Goal: Information Seeking & Learning: Learn about a topic

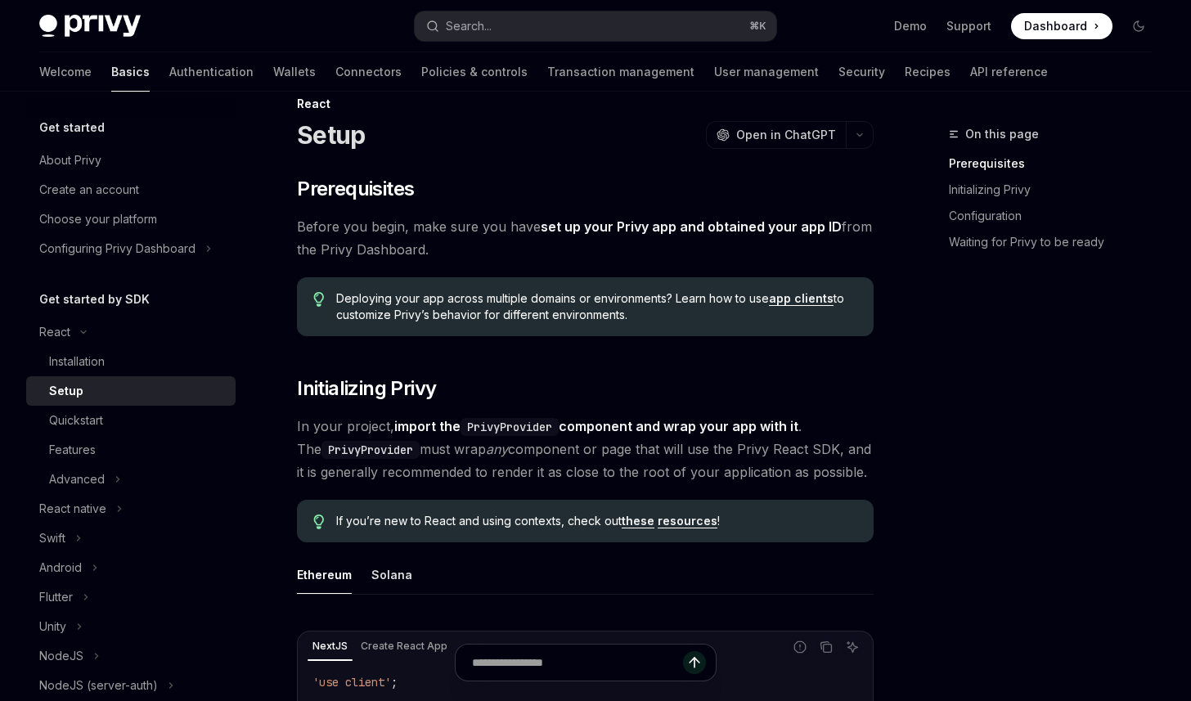
scroll to position [31, 0]
click at [74, 421] on div "Quickstart" at bounding box center [76, 420] width 54 height 20
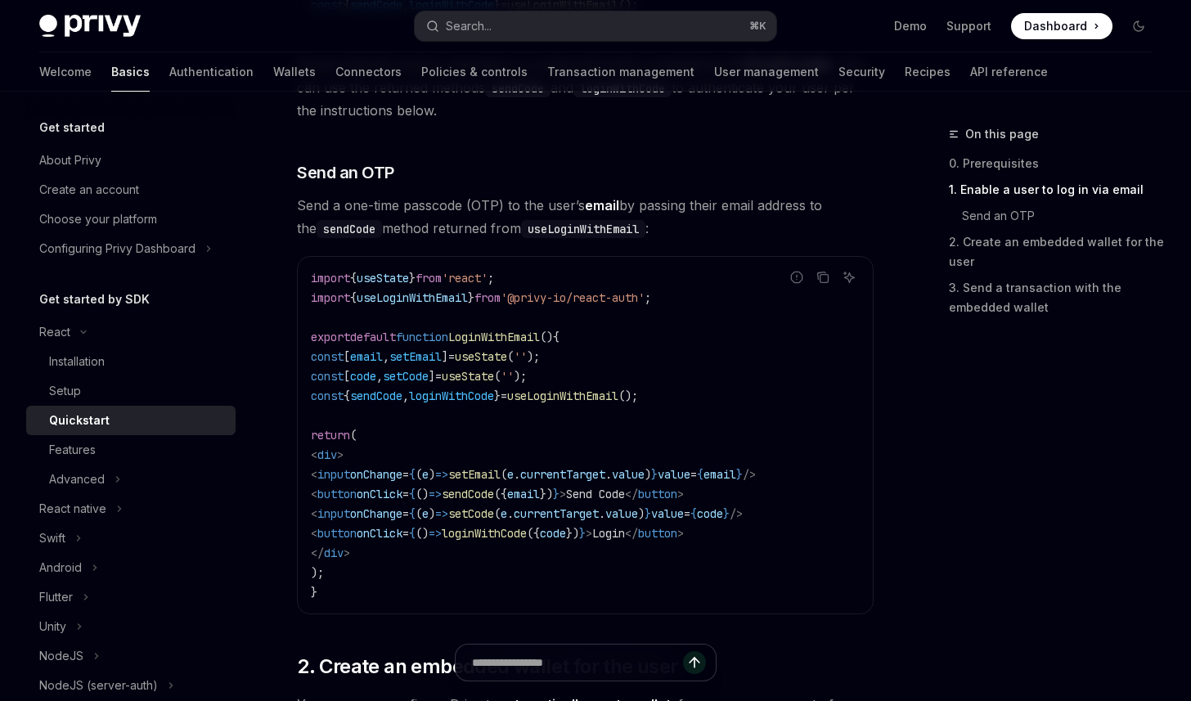
scroll to position [965, 0]
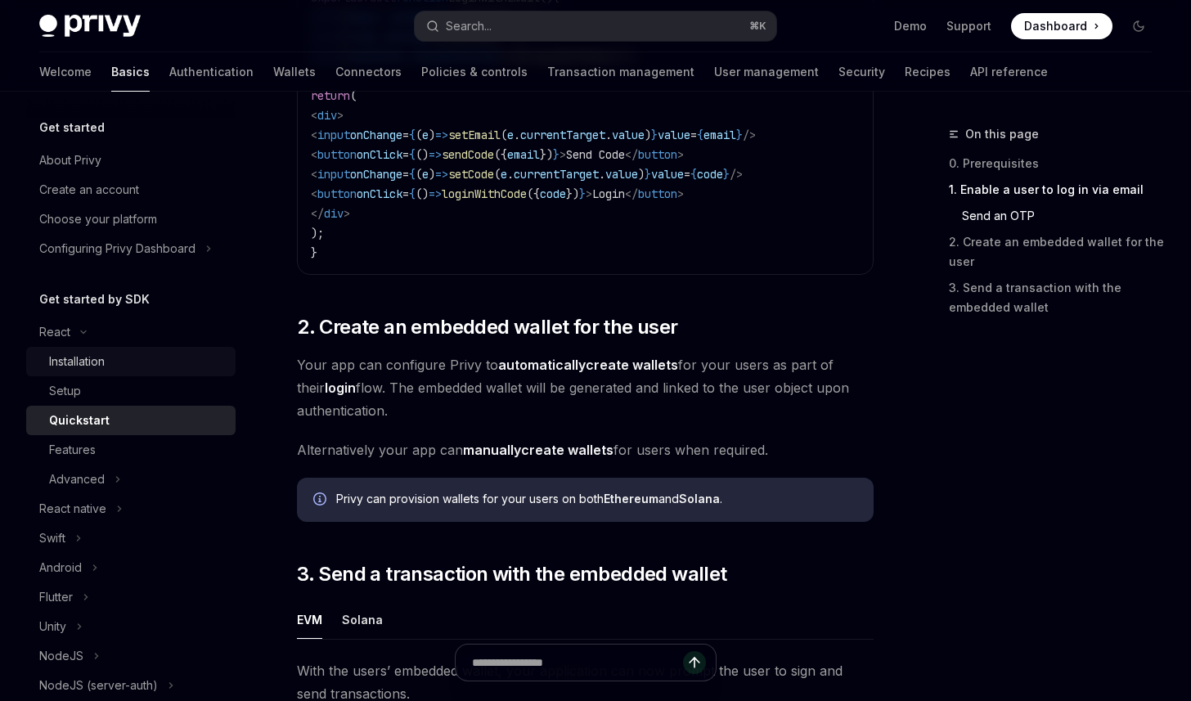
click at [94, 356] on div "Installation" at bounding box center [77, 362] width 56 height 20
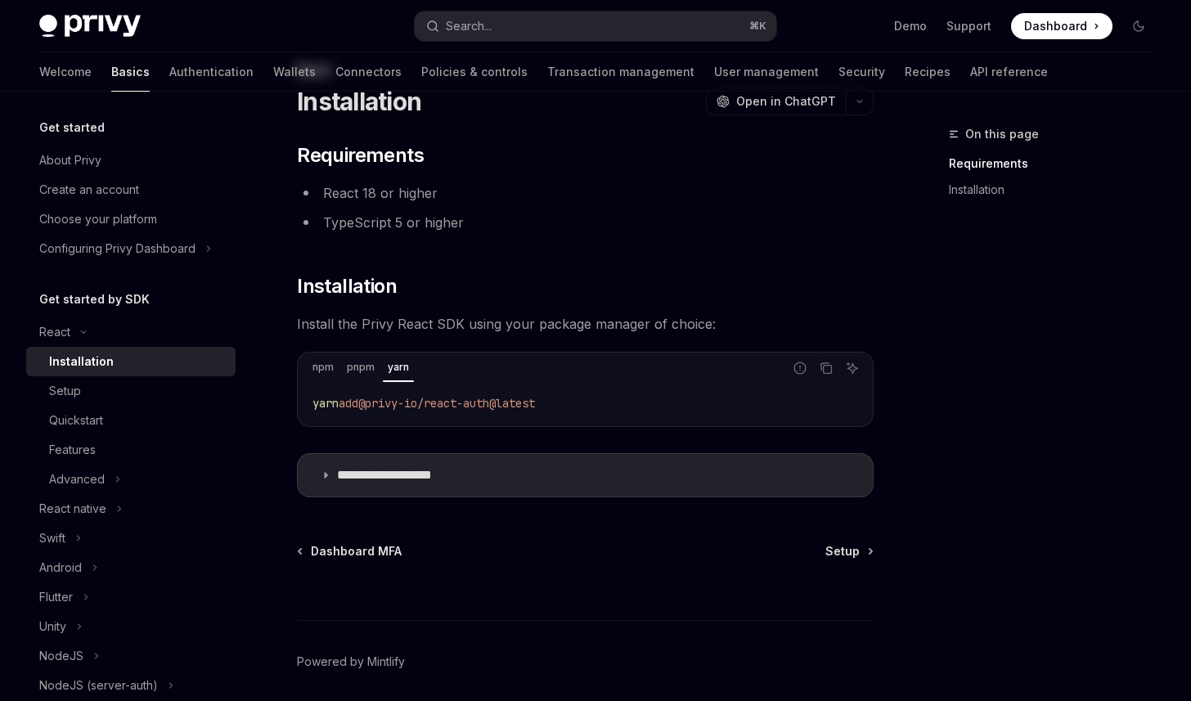
scroll to position [124, 0]
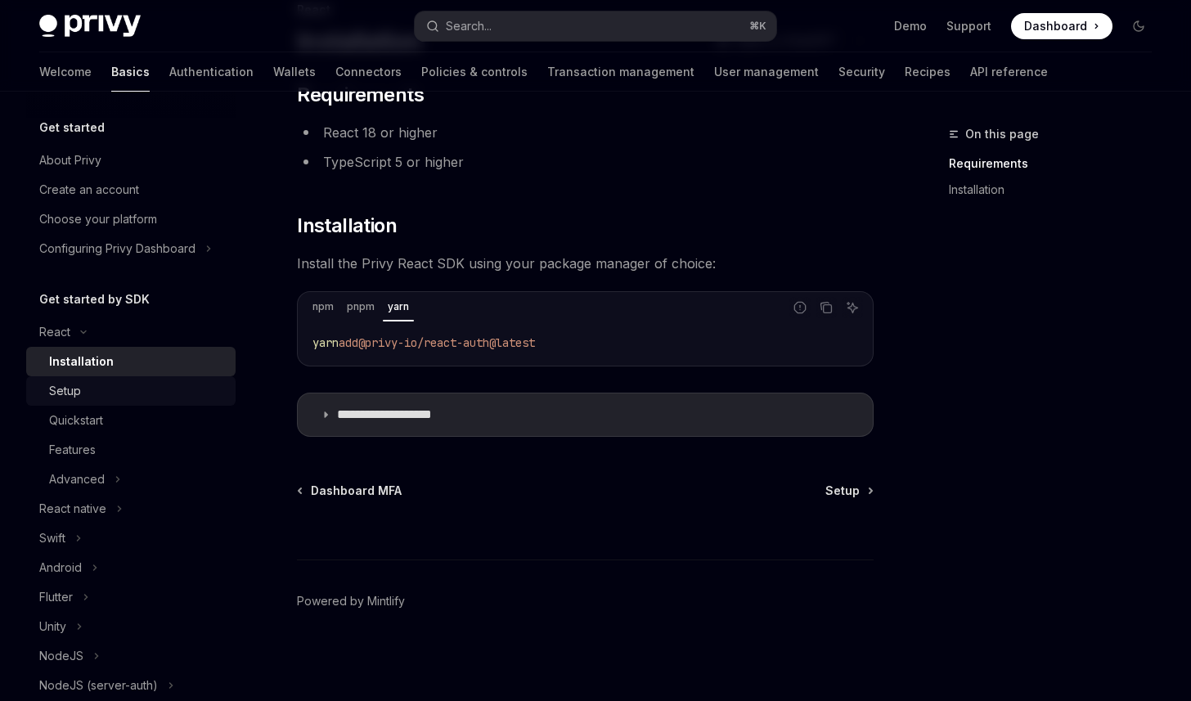
click at [87, 390] on div "Setup" at bounding box center [137, 391] width 177 height 20
type textarea "*"
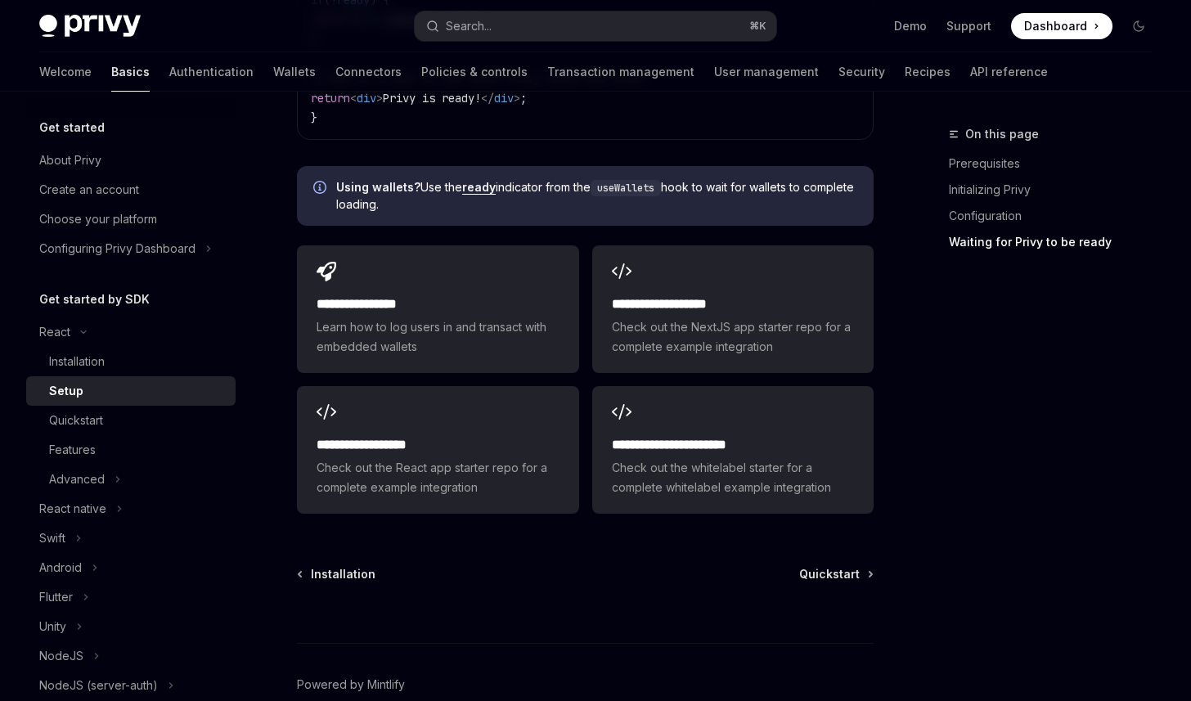
scroll to position [2071, 0]
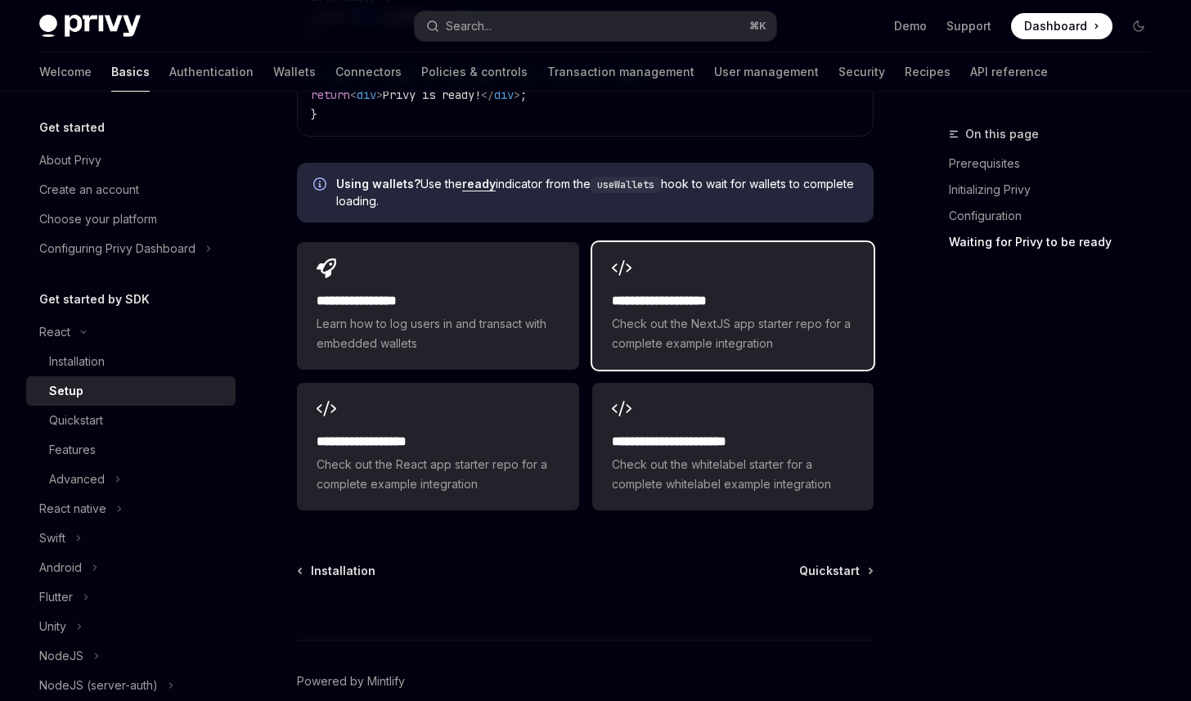
click at [706, 314] on span "Check out the NextJS app starter repo for a complete example integration" at bounding box center [733, 333] width 242 height 39
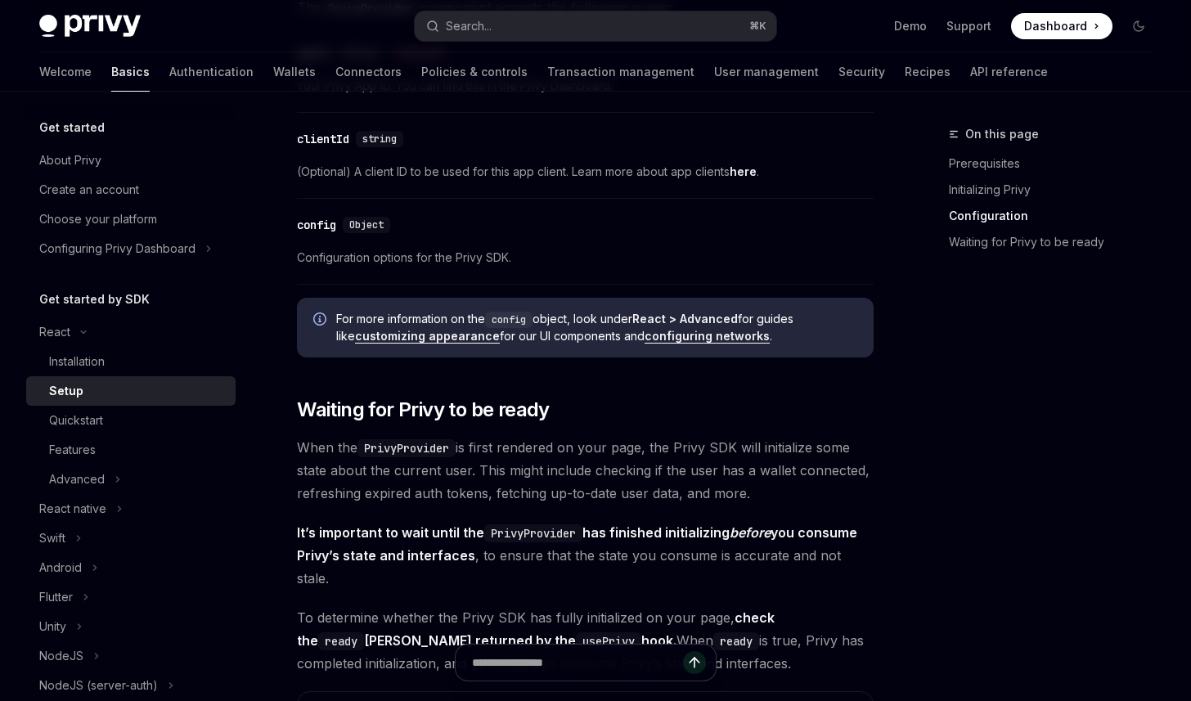
scroll to position [438, 0]
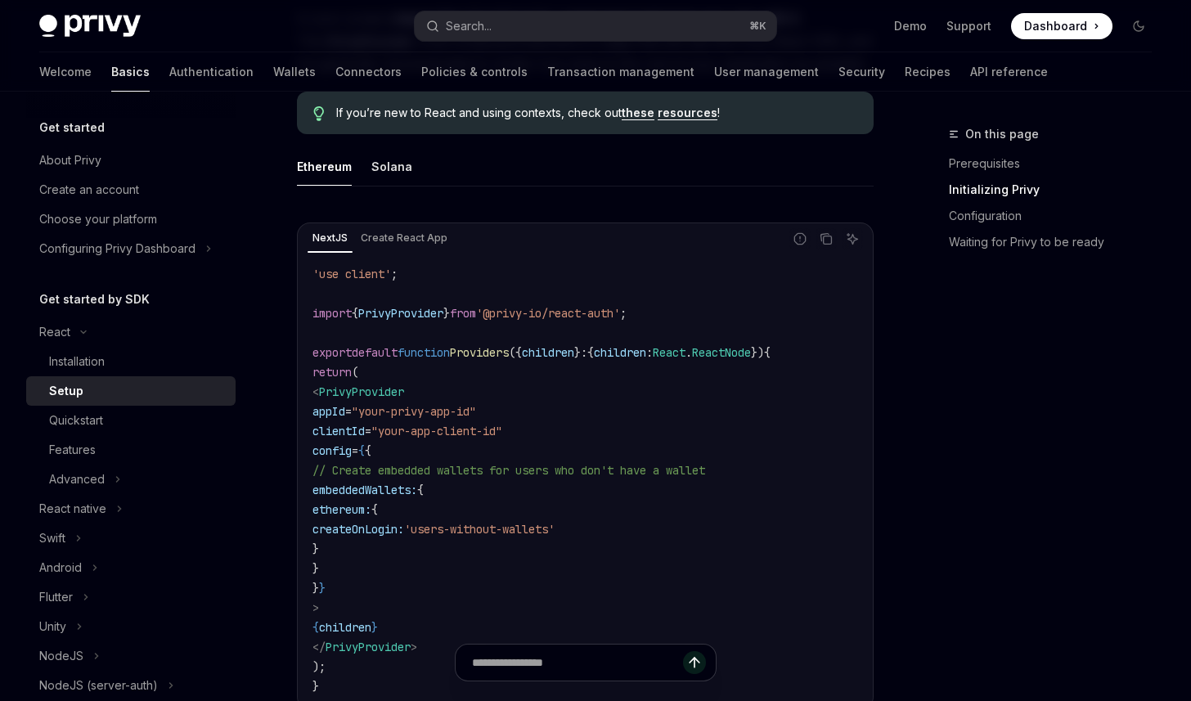
click at [1061, 19] on span "Dashboard" at bounding box center [1055, 26] width 63 height 16
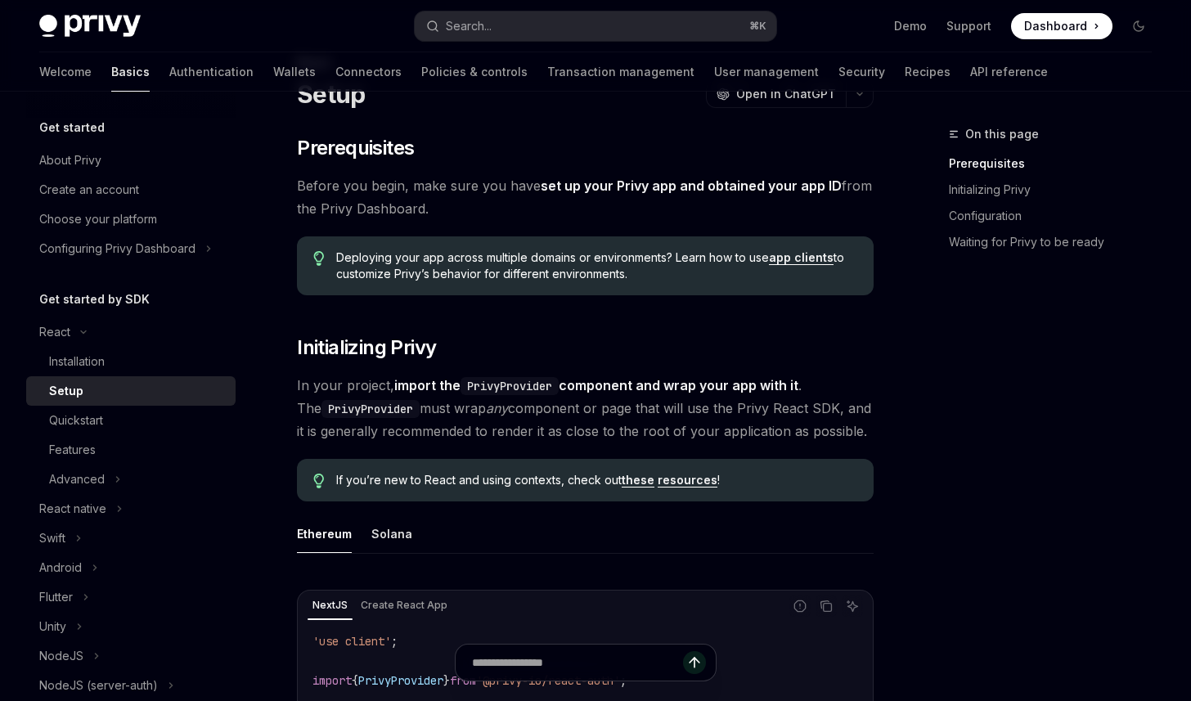
scroll to position [0, 0]
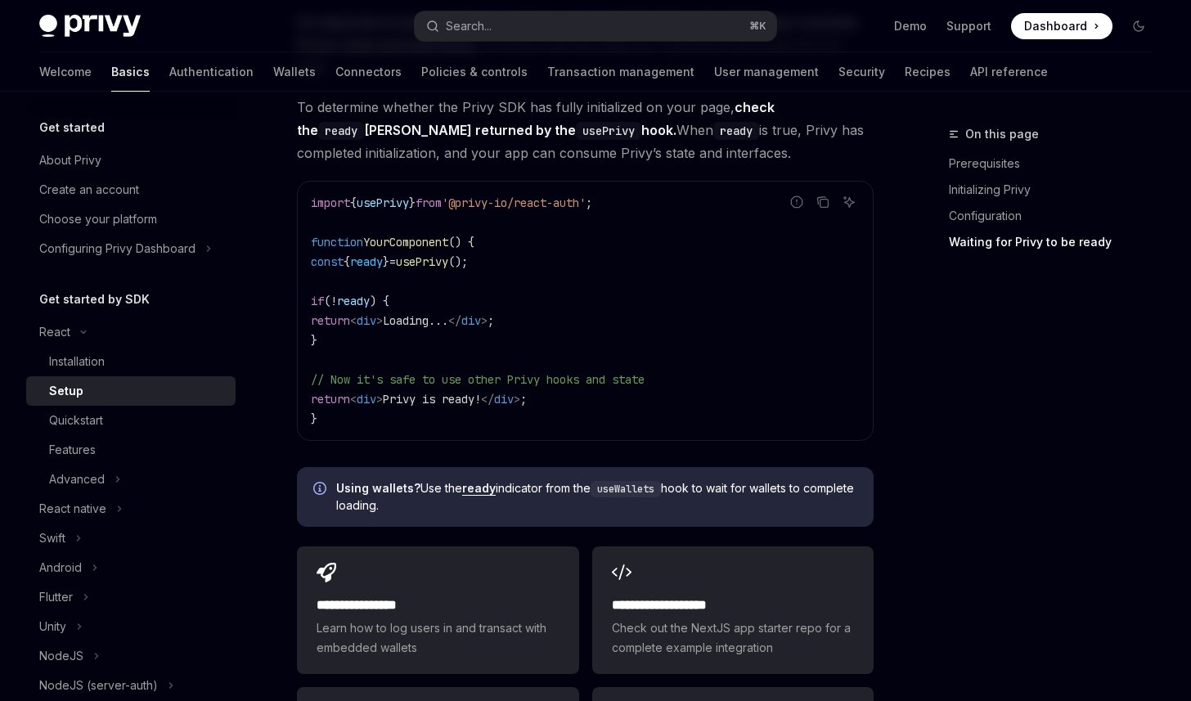
scroll to position [2009, 0]
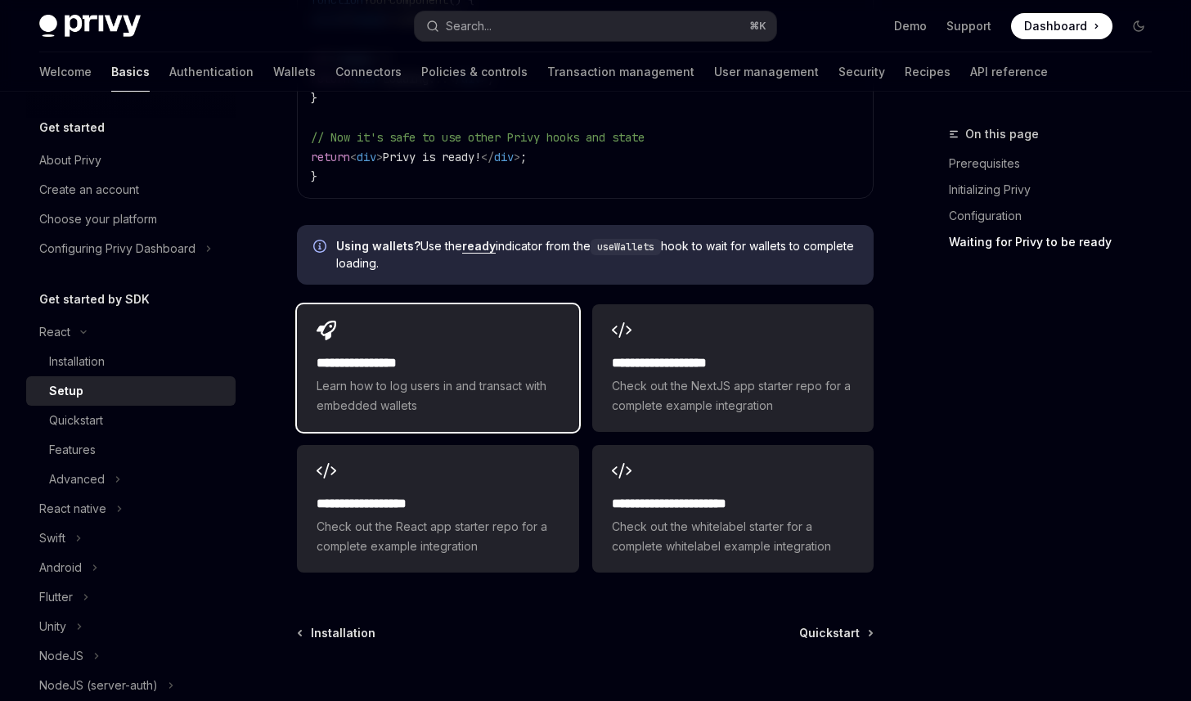
click at [495, 408] on div "**********" at bounding box center [437, 368] width 281 height 128
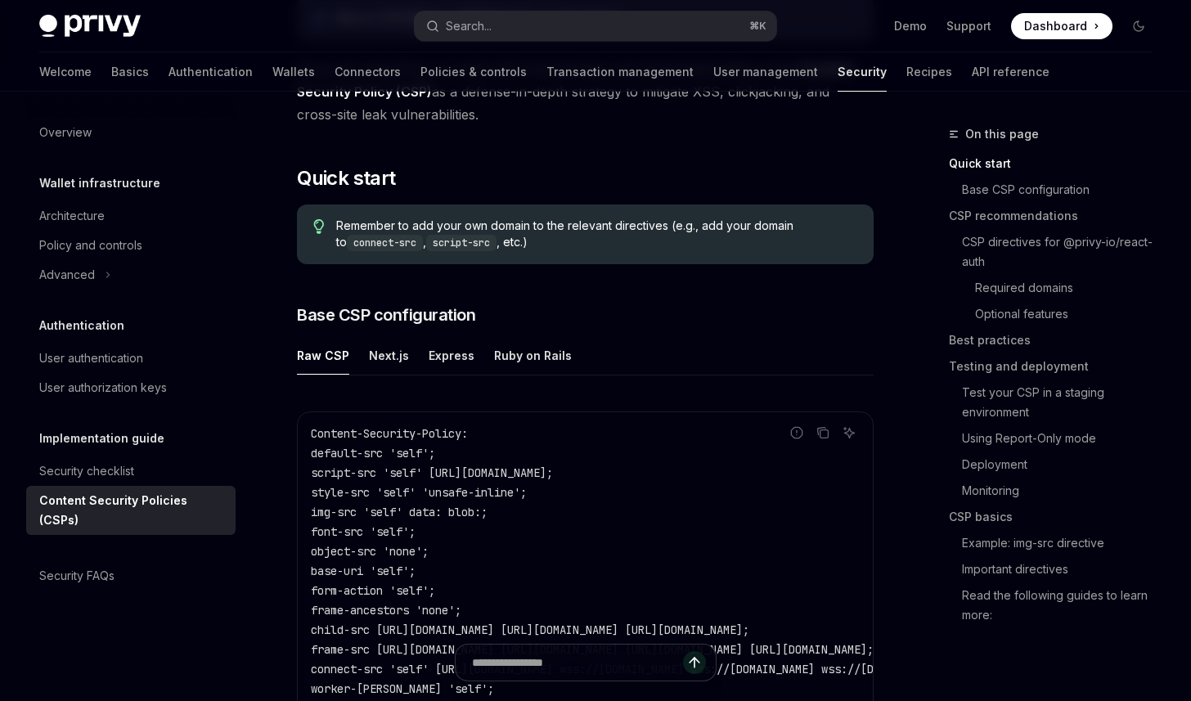
scroll to position [339, 0]
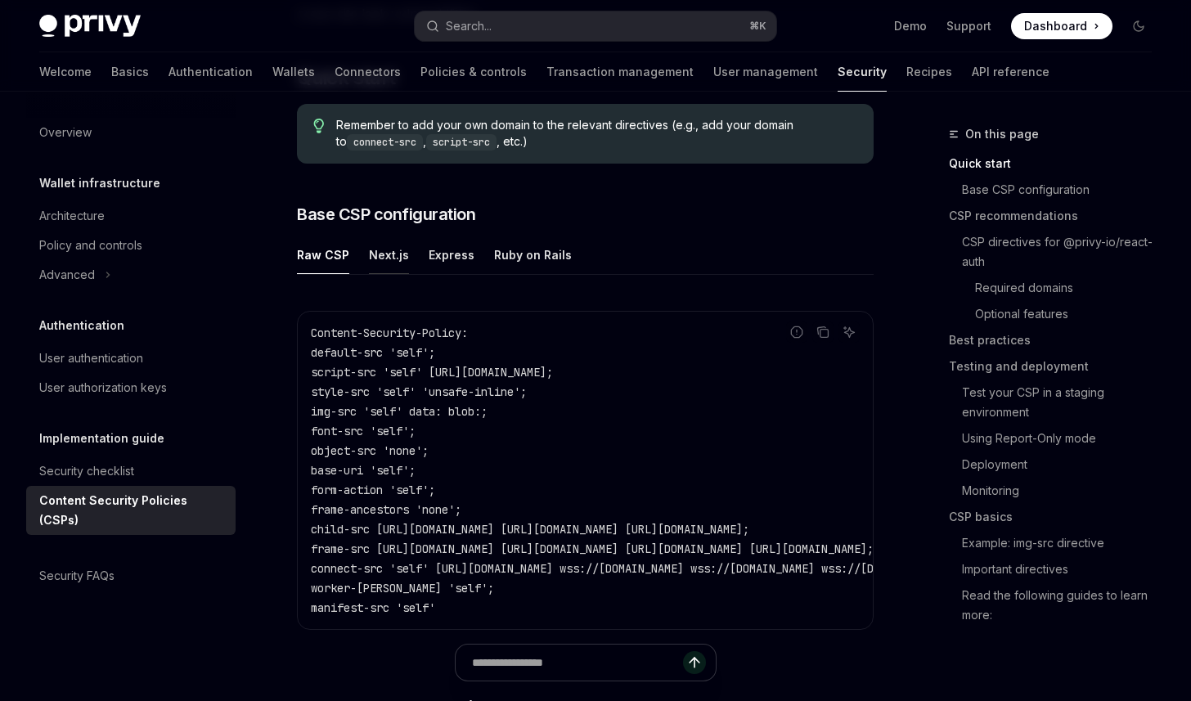
click at [383, 248] on button "Next.js" at bounding box center [389, 254] width 40 height 38
type textarea "*"
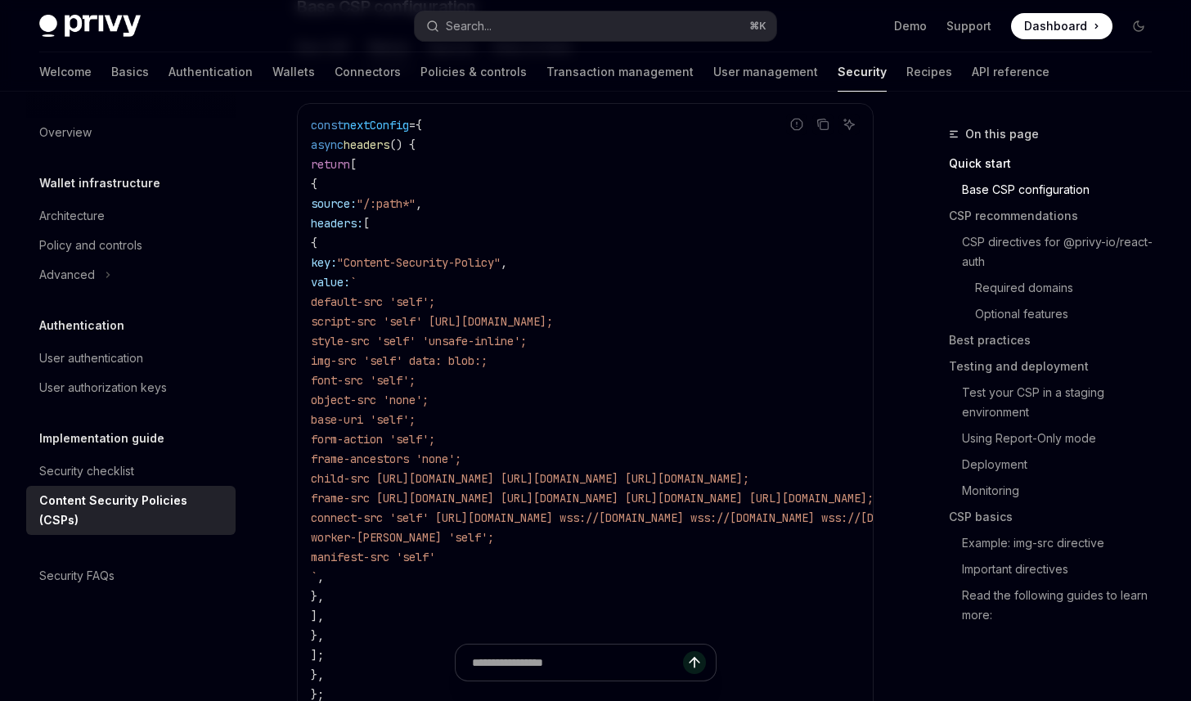
scroll to position [334, 0]
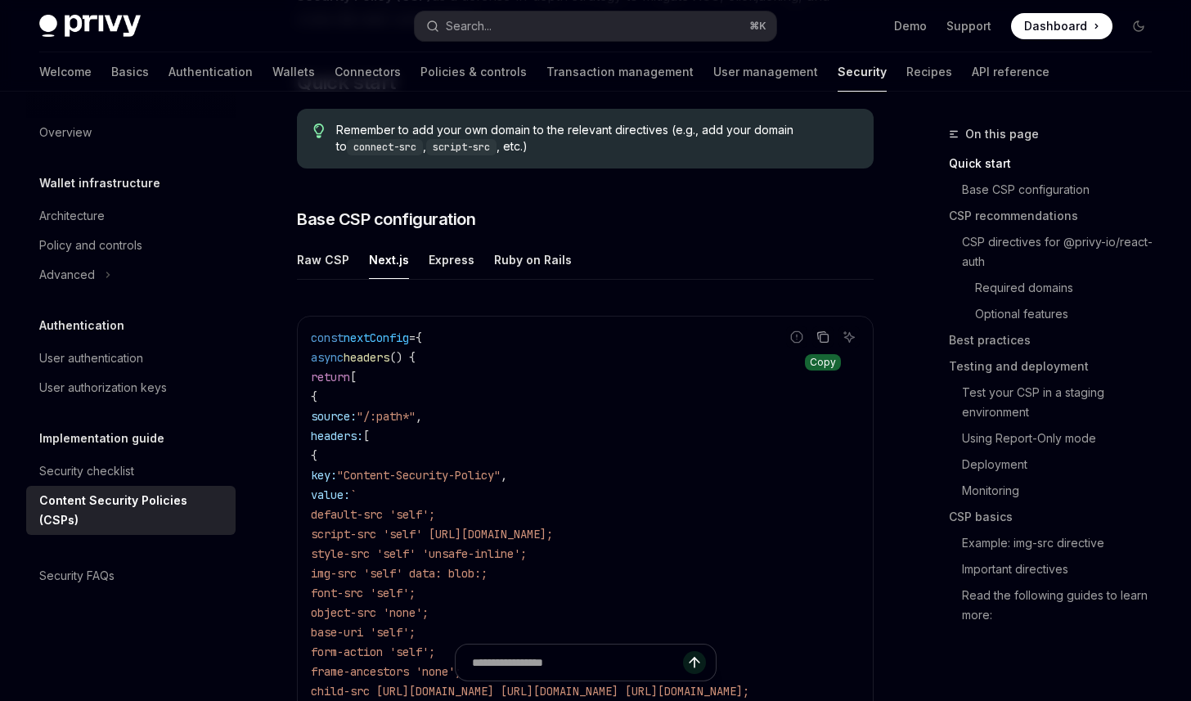
click at [822, 334] on icon "Copy the contents from the code block" at bounding box center [822, 336] width 13 height 13
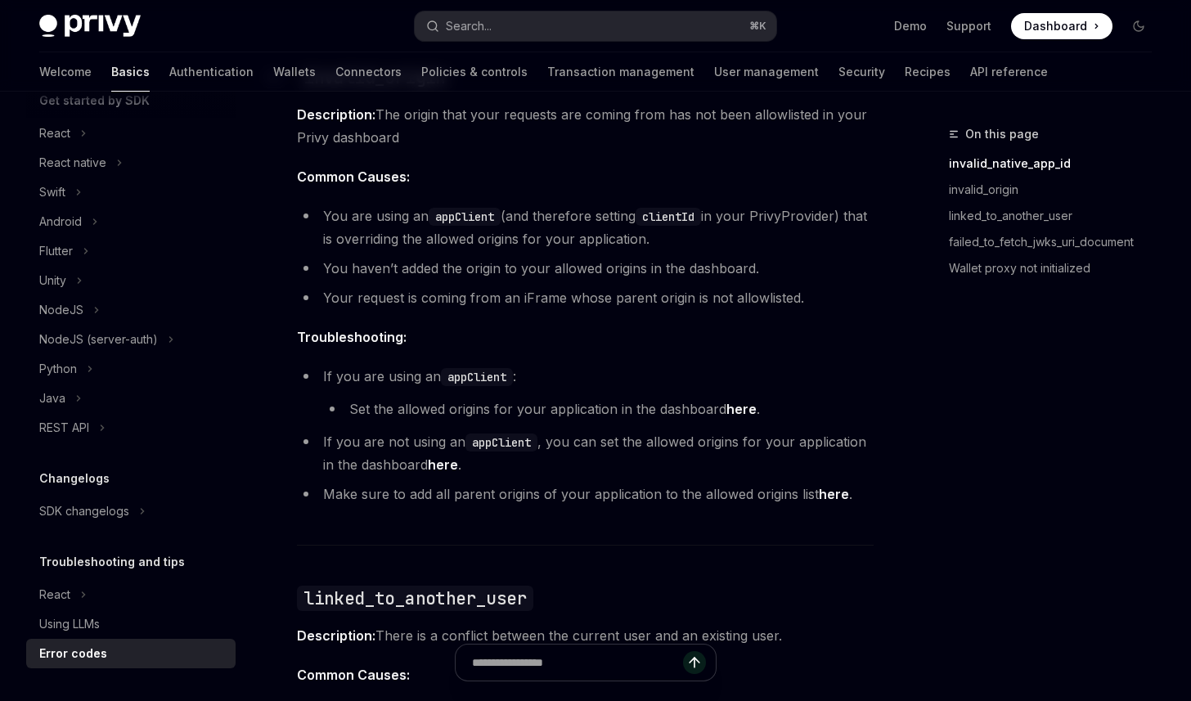
scroll to position [580, 0]
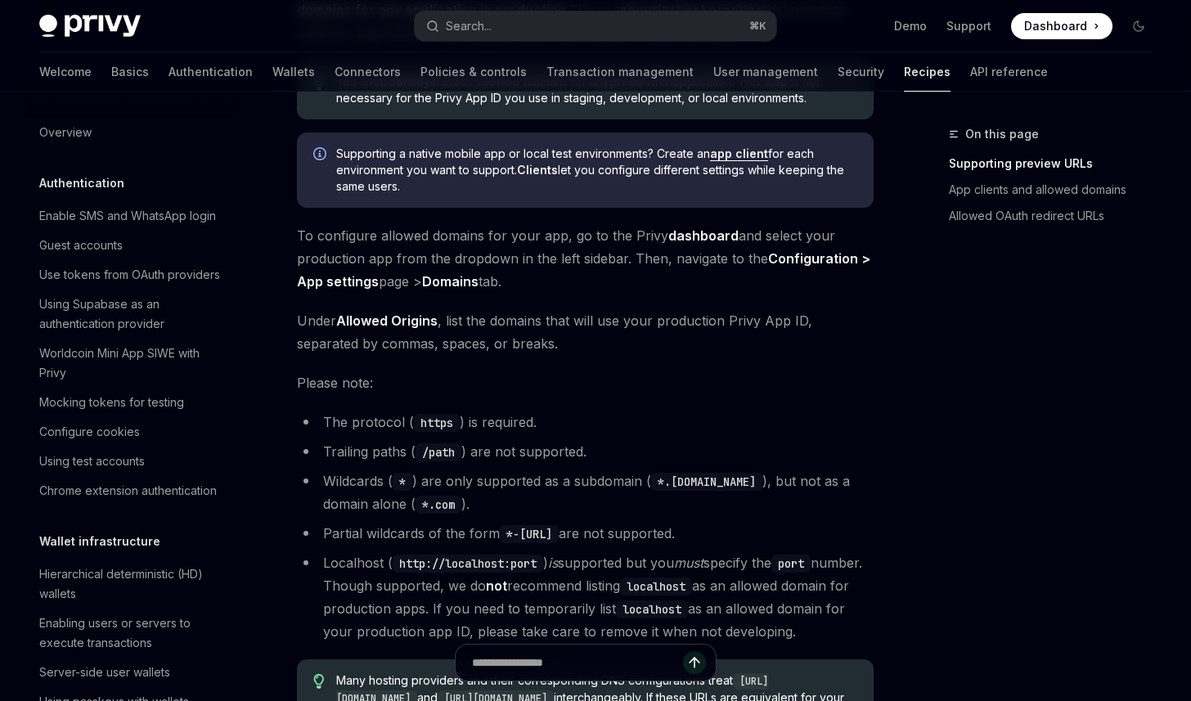
scroll to position [203, 0]
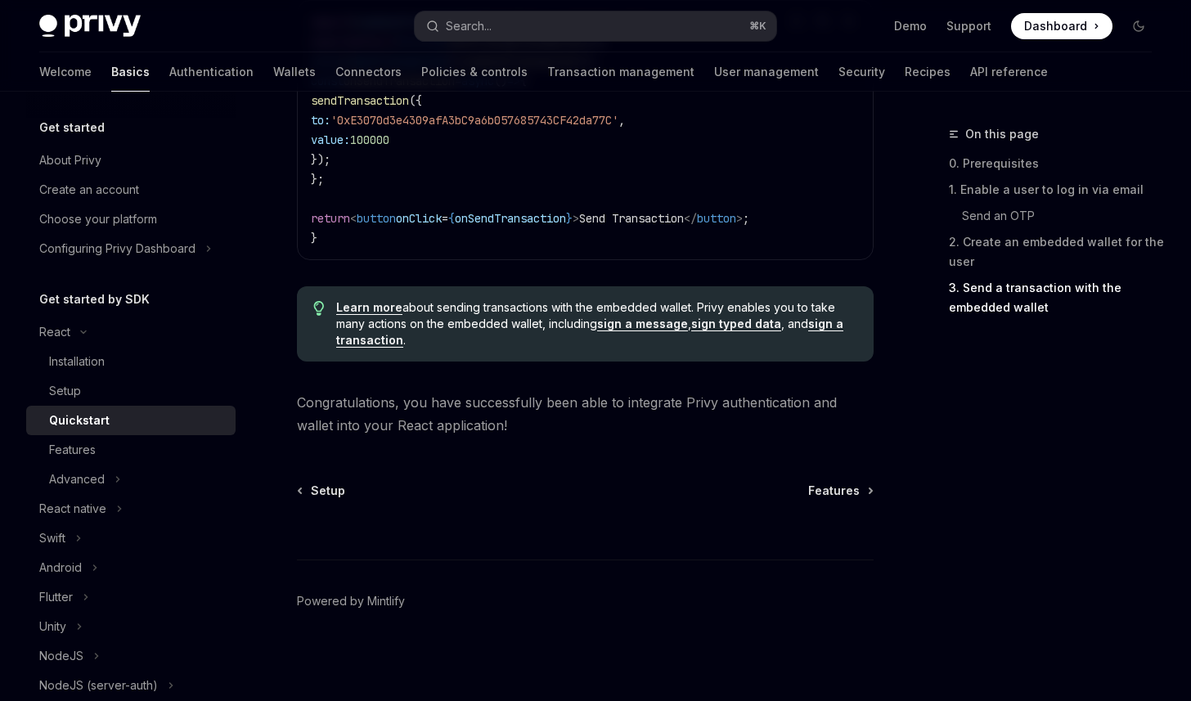
scroll to position [1693, 0]
click at [109, 449] on div "Features" at bounding box center [137, 450] width 177 height 20
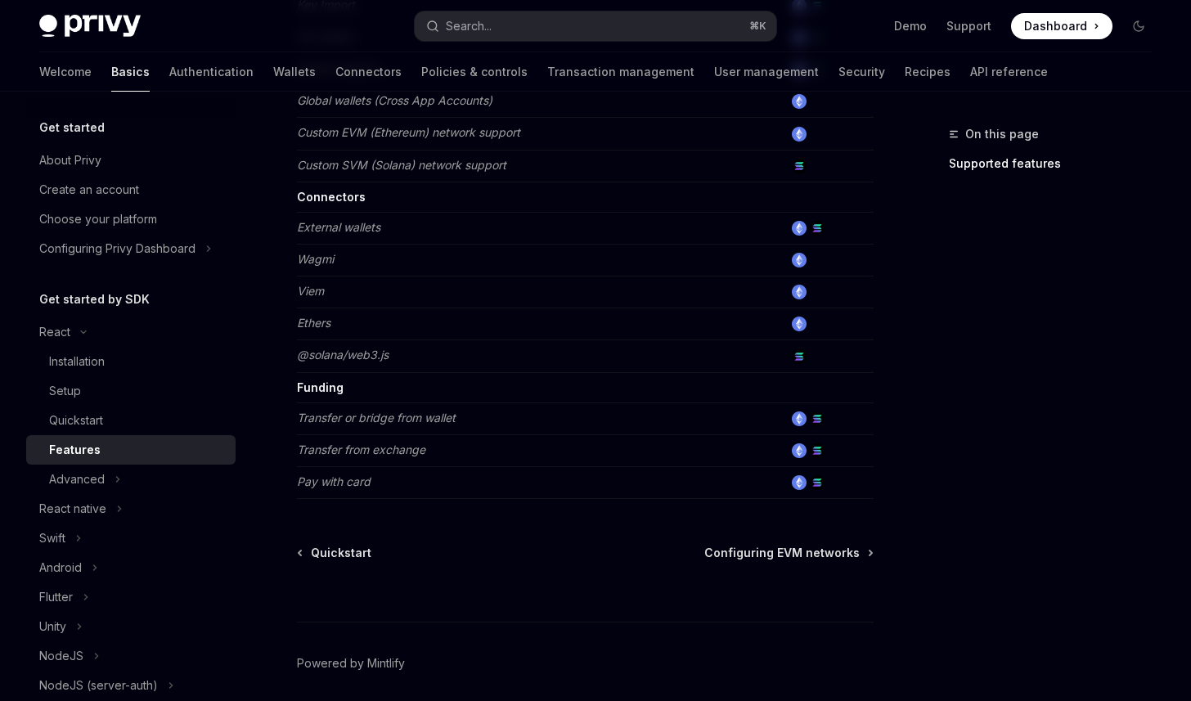
scroll to position [1061, 0]
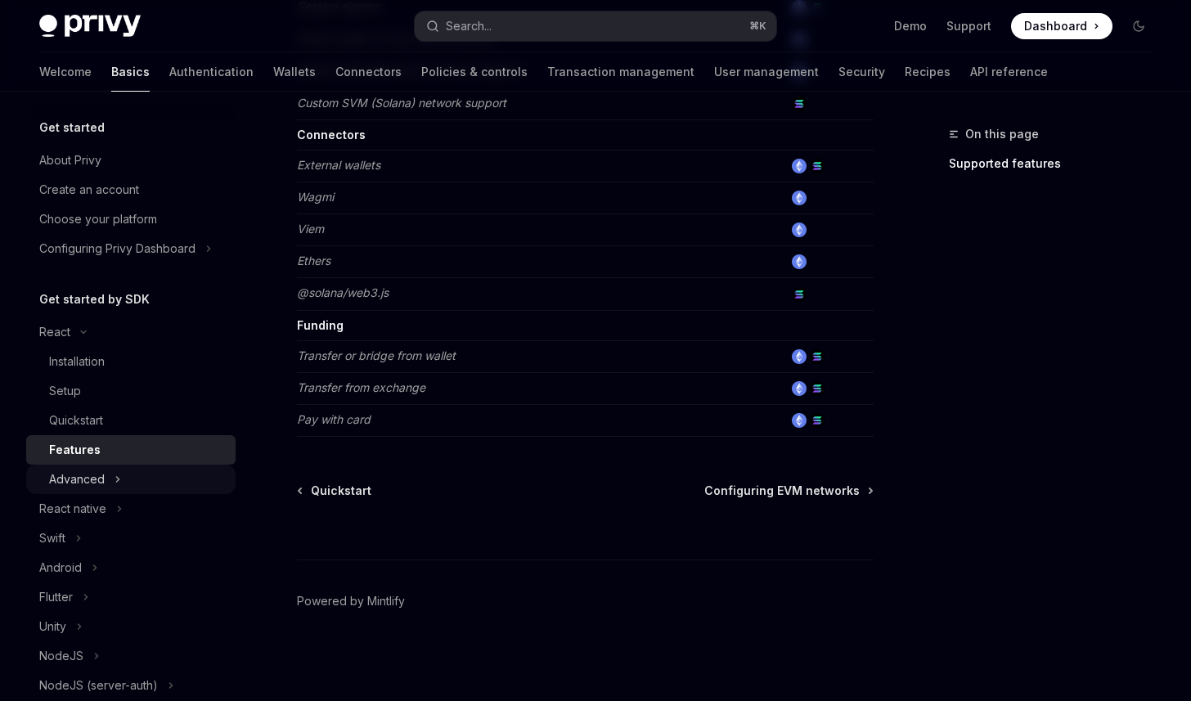
click at [93, 481] on div "Advanced" at bounding box center [77, 479] width 56 height 20
type textarea "*"
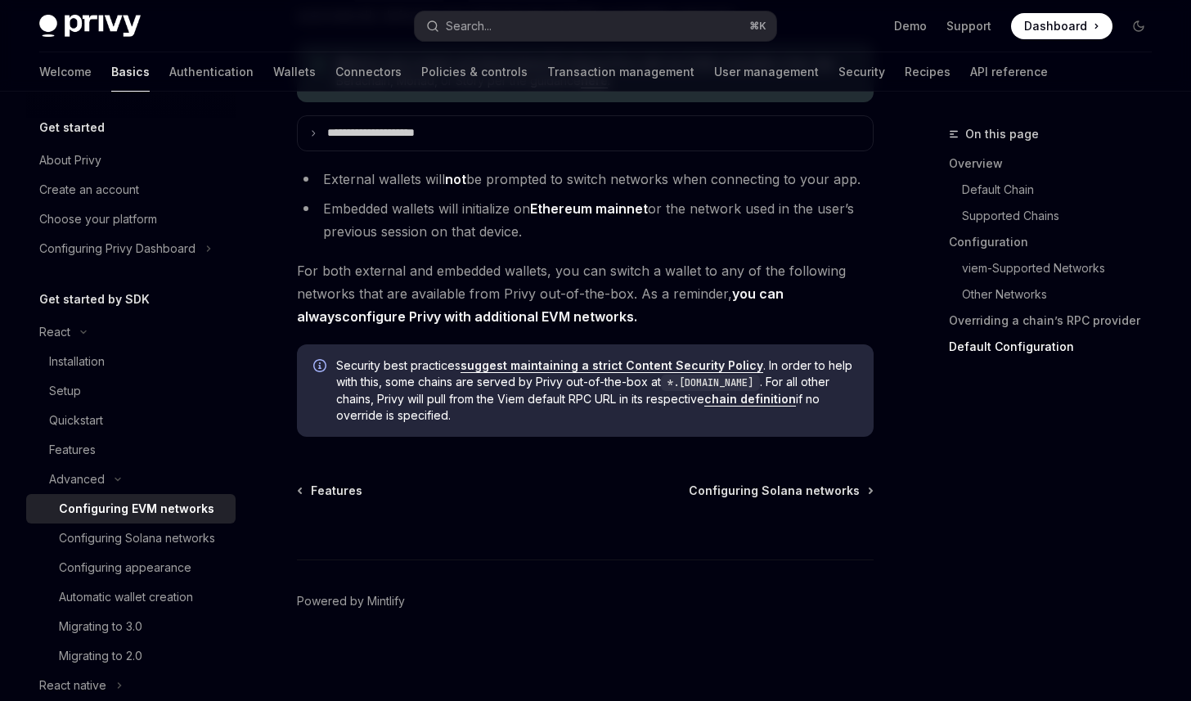
scroll to position [4265, 0]
